Goal: Check status

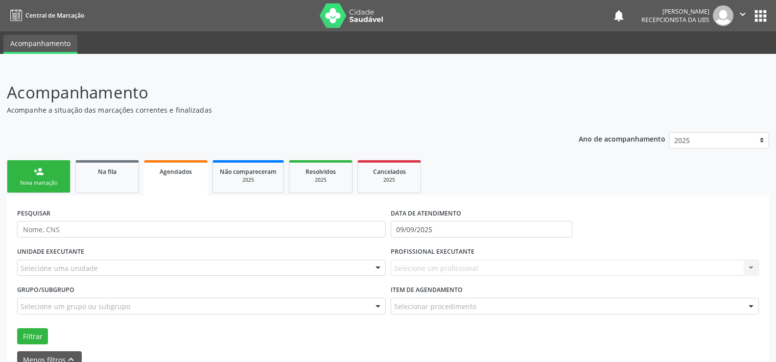
click at [168, 181] on link "Agendados" at bounding box center [176, 177] width 64 height 35
click at [170, 181] on link "Agendados" at bounding box center [176, 177] width 64 height 35
click at [171, 181] on link "Agendados" at bounding box center [176, 177] width 64 height 35
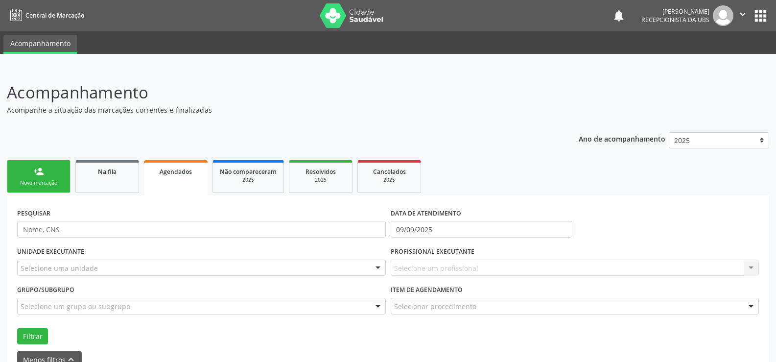
click at [171, 181] on link "Agendados" at bounding box center [176, 177] width 64 height 35
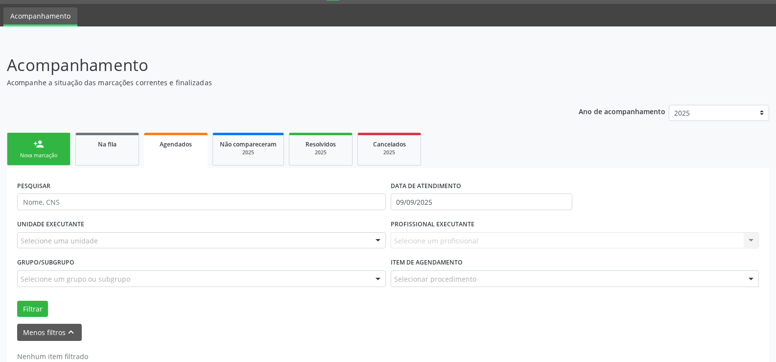
scroll to position [54, 0]
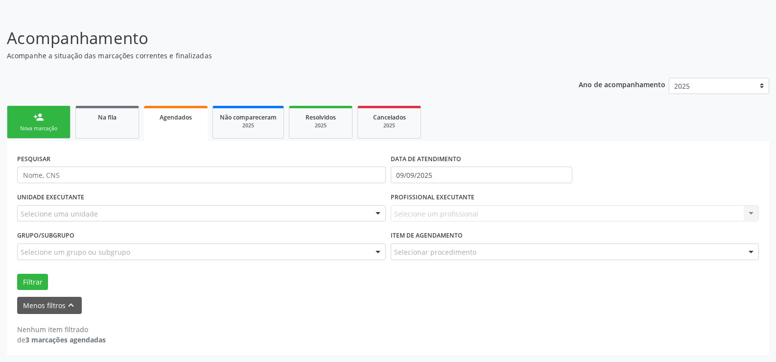
click at [180, 122] on link "Agendados" at bounding box center [176, 123] width 64 height 35
click at [182, 122] on link "Agendados" at bounding box center [176, 123] width 64 height 35
